Goal: Find specific page/section: Find specific page/section

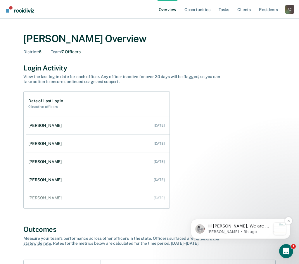
click at [257, 225] on p "Hi [PERSON_NAME], We are so excited to announce a brand new feature: AI case no…" at bounding box center [238, 226] width 63 height 6
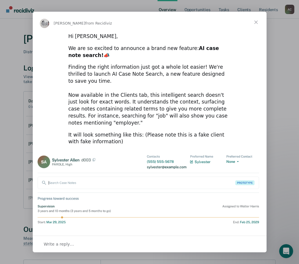
click at [258, 21] on span "Close" at bounding box center [255, 22] width 21 height 21
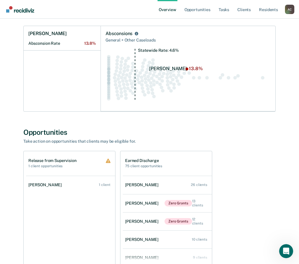
scroll to position [263, 0]
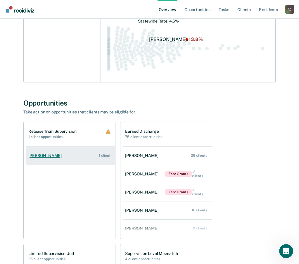
click at [53, 155] on div "[PERSON_NAME]" at bounding box center [46, 155] width 36 height 5
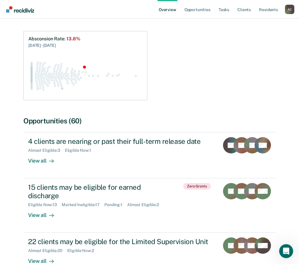
scroll to position [88, 0]
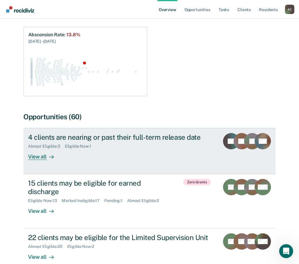
click at [43, 156] on div "View all" at bounding box center [44, 153] width 33 height 11
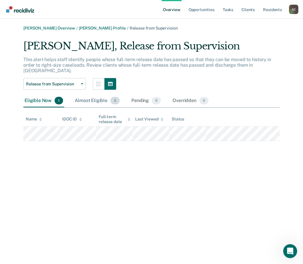
click at [114, 97] on span "3" at bounding box center [114, 101] width 9 height 8
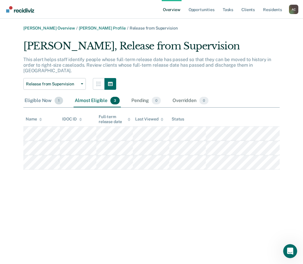
click at [59, 97] on span "1" at bounding box center [59, 101] width 8 height 8
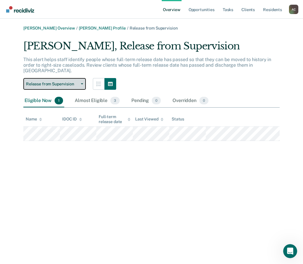
click at [81, 80] on button "Release from Supervision" at bounding box center [54, 84] width 62 height 12
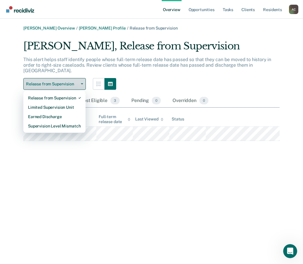
click at [81, 80] on button "Release from Supervision" at bounding box center [54, 84] width 62 height 12
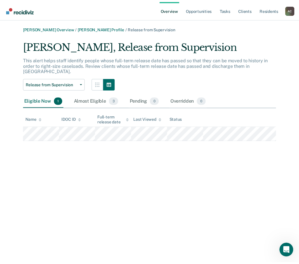
scroll to position [88, 0]
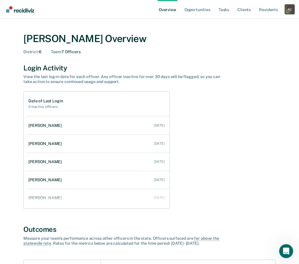
click at [287, 12] on div "A C" at bounding box center [289, 9] width 9 height 9
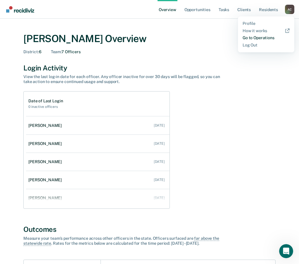
click at [265, 39] on link "Go to Operations" at bounding box center [265, 37] width 47 height 5
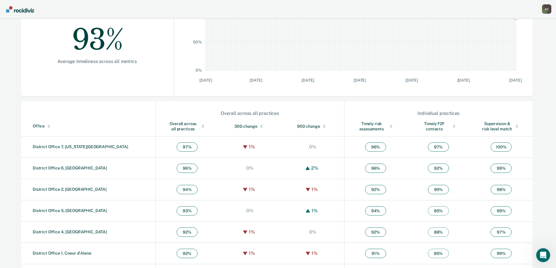
scroll to position [139, 0]
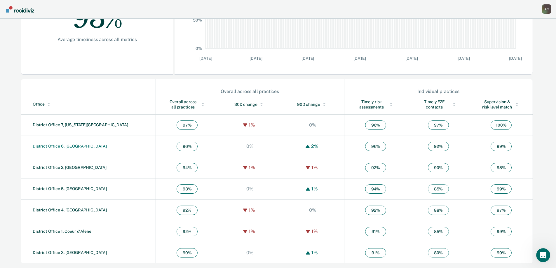
click at [62, 146] on link "District Office 6, [GEOGRAPHIC_DATA]" at bounding box center [70, 146] width 74 height 5
